Goal: Information Seeking & Learning: Learn about a topic

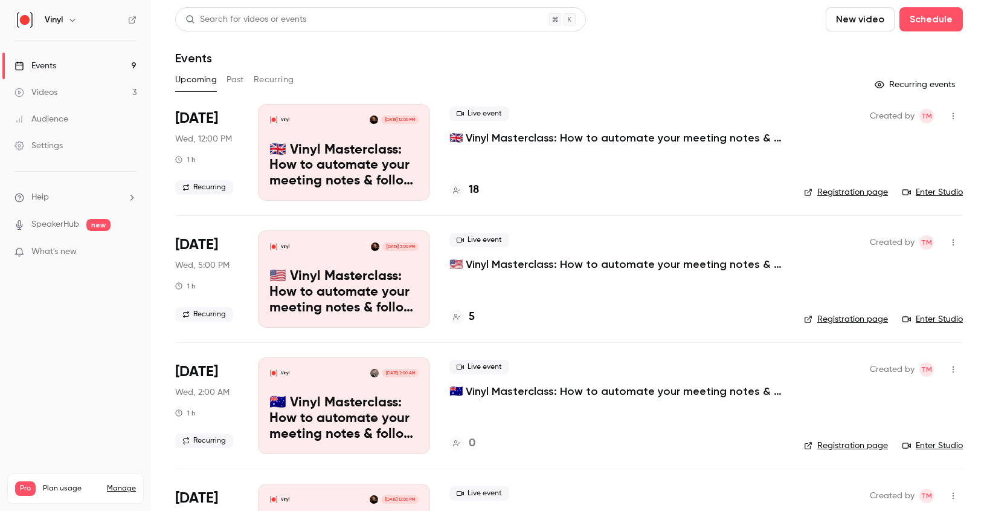
click at [231, 79] on button "Past" at bounding box center [236, 79] width 18 height 19
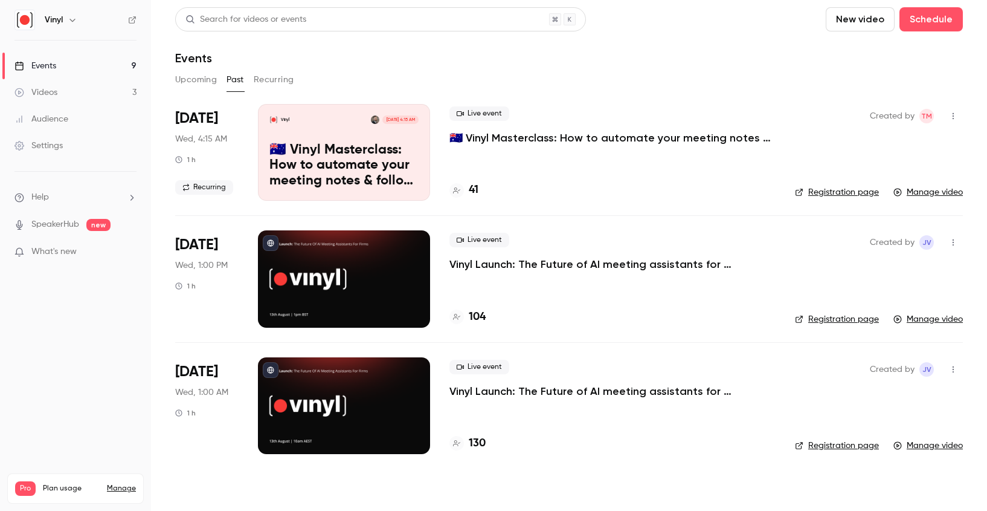
click at [318, 131] on div "Vinyl [DATE] 4:15 AM 🇦🇺 Vinyl Masterclass: How to automate your meeting notes &…" at bounding box center [344, 152] width 172 height 97
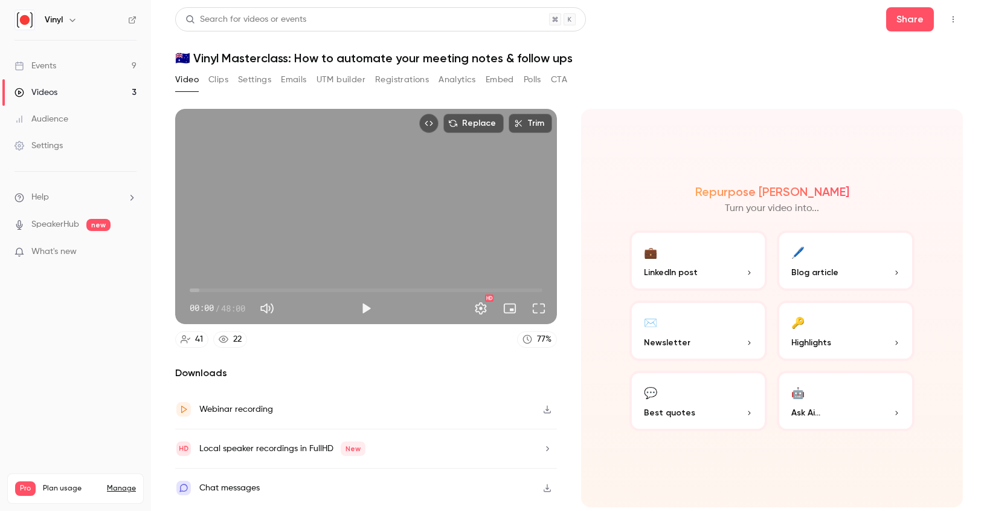
click at [327, 415] on div "Webinar recording" at bounding box center [366, 409] width 382 height 39
click at [401, 444] on div "Local speaker recordings in FullHD New" at bounding box center [366, 448] width 382 height 39
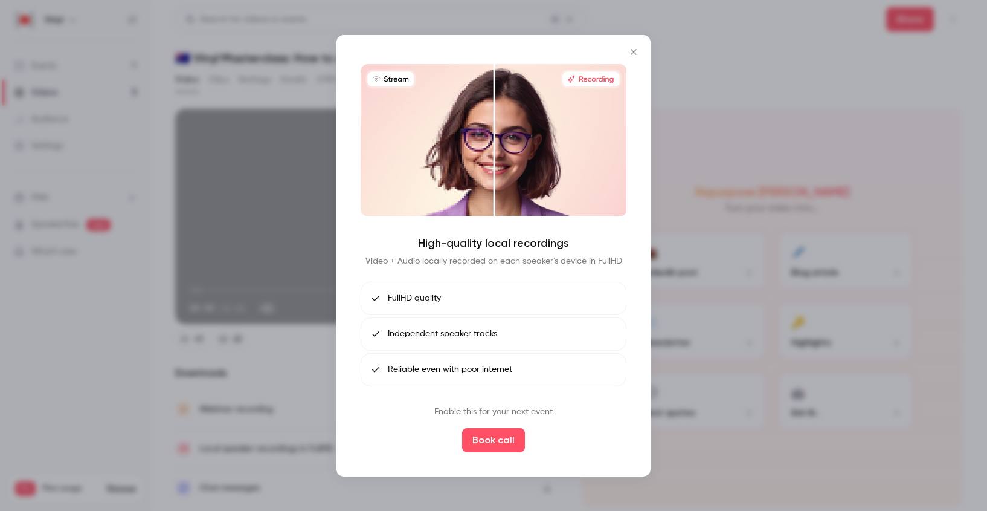
click at [630, 54] on icon "Close" at bounding box center [634, 52] width 15 height 10
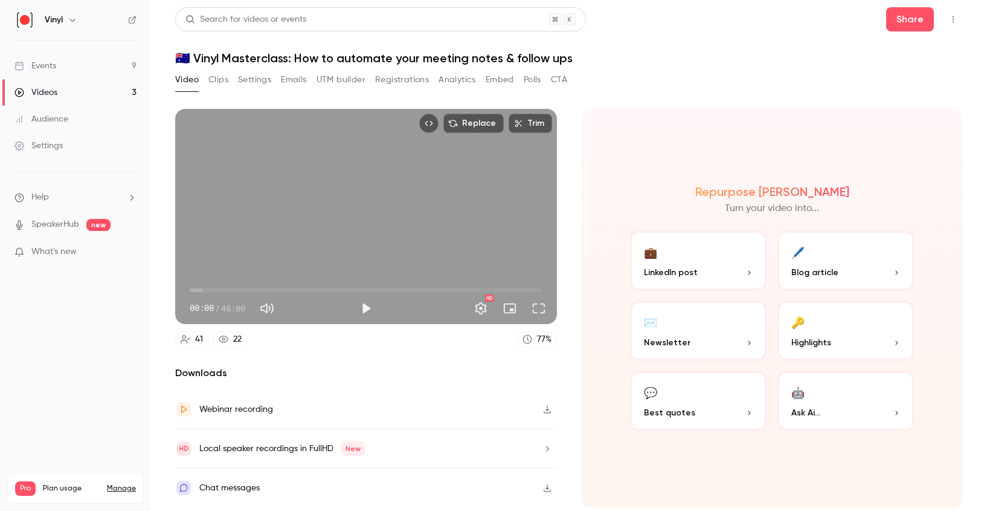
click at [218, 450] on div "Local speaker recordings in FullHD New" at bounding box center [282, 448] width 166 height 15
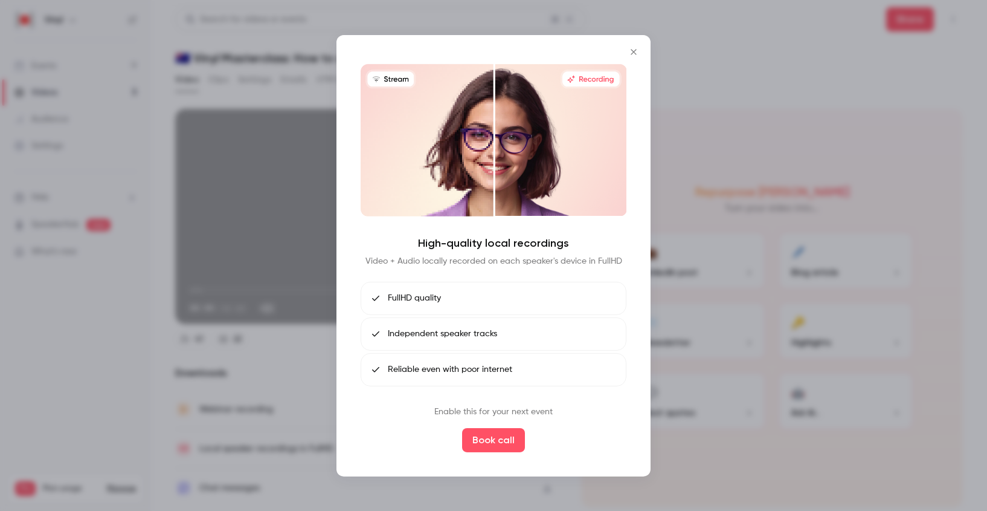
click at [633, 49] on icon "Close" at bounding box center [634, 52] width 15 height 10
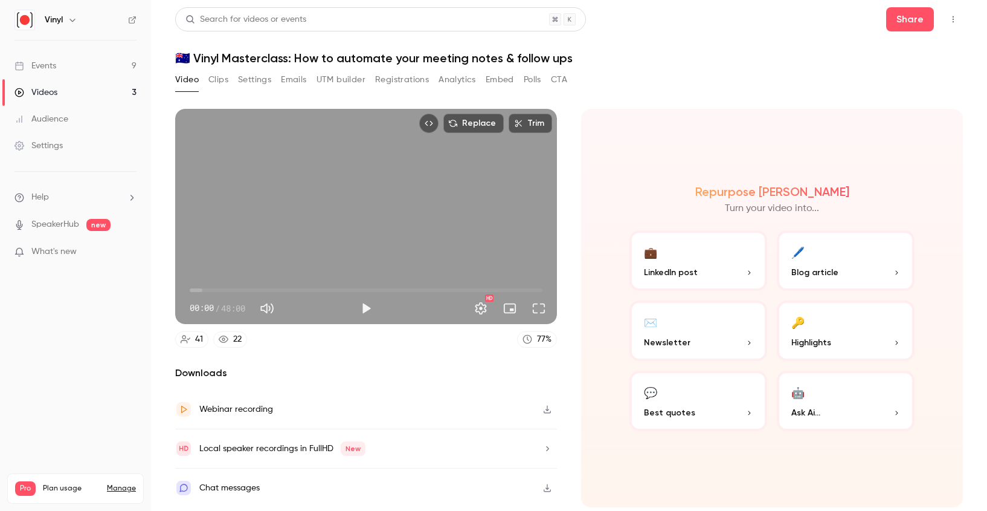
click at [228, 405] on div "Webinar recording" at bounding box center [236, 409] width 74 height 15
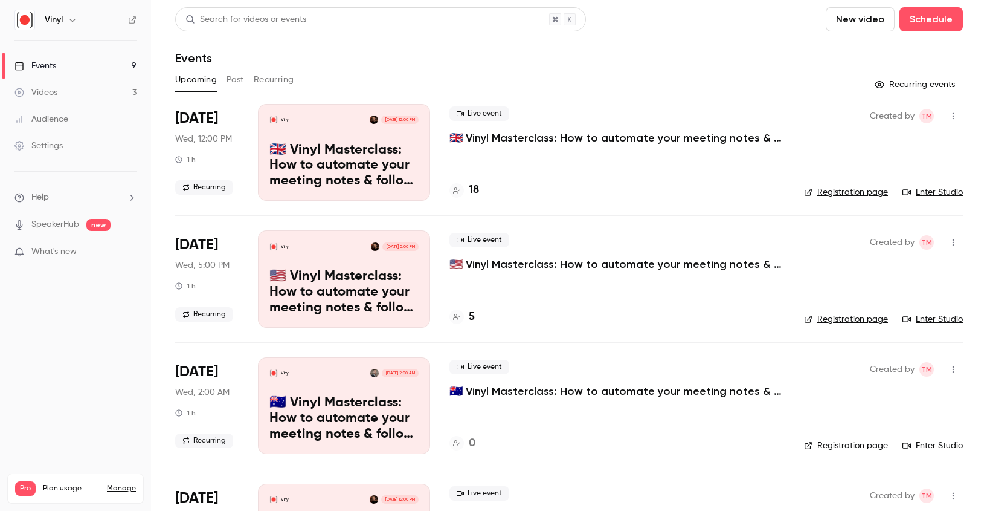
click at [239, 79] on button "Past" at bounding box center [236, 79] width 18 height 19
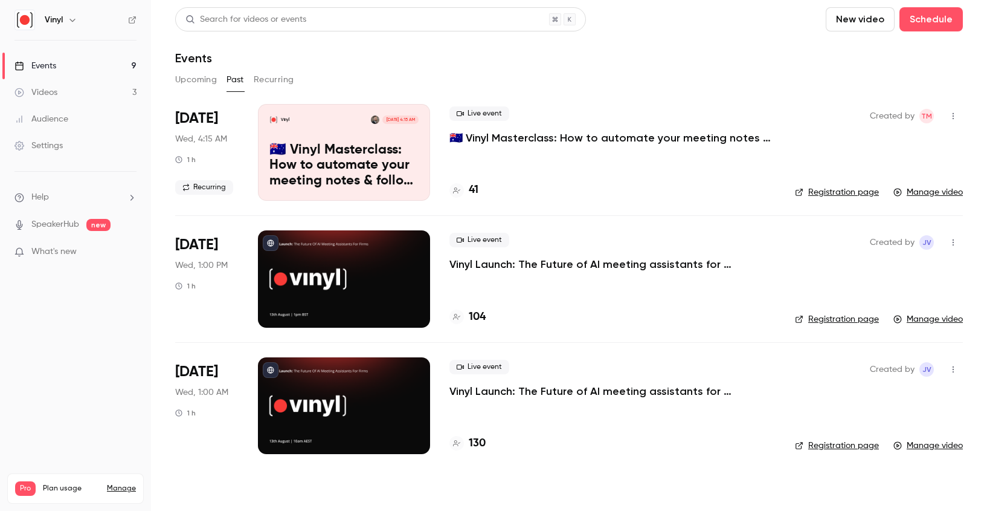
click at [382, 138] on div "Vinyl [DATE] 4:15 AM 🇦🇺 Vinyl Masterclass: How to automate your meeting notes &…" at bounding box center [344, 152] width 172 height 97
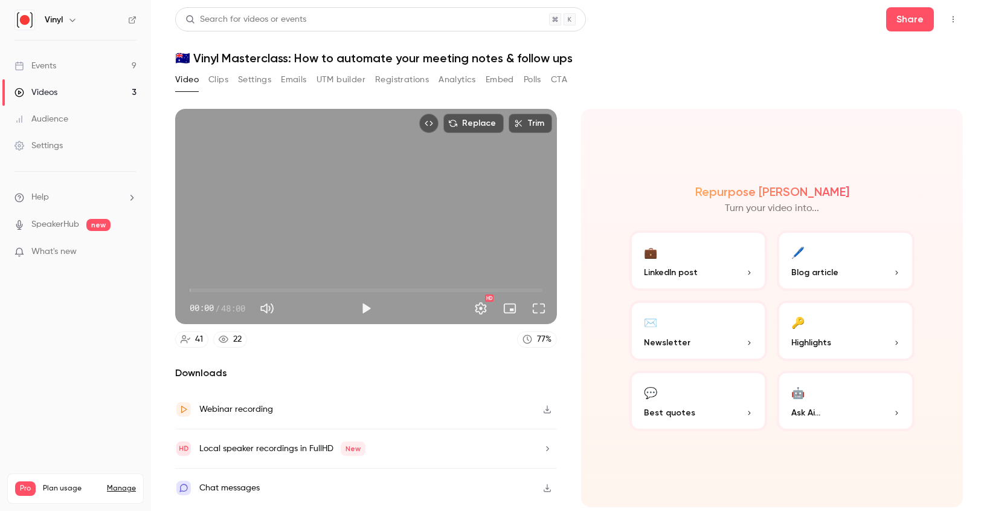
click at [529, 80] on button "Polls" at bounding box center [533, 79] width 18 height 19
click at [82, 66] on link "Events 9" at bounding box center [75, 66] width 151 height 27
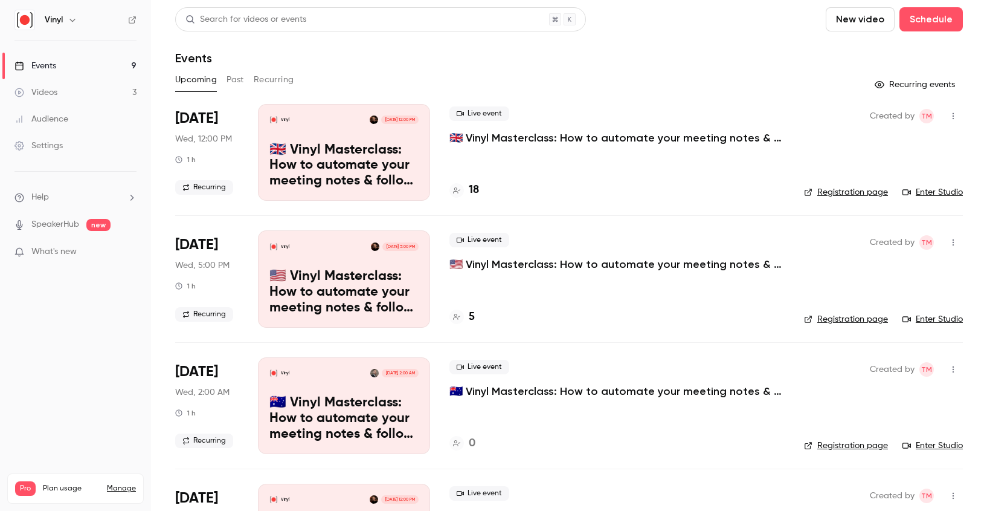
click at [935, 190] on link "Enter Studio" at bounding box center [933, 192] width 60 height 12
